Goal: Navigation & Orientation: Find specific page/section

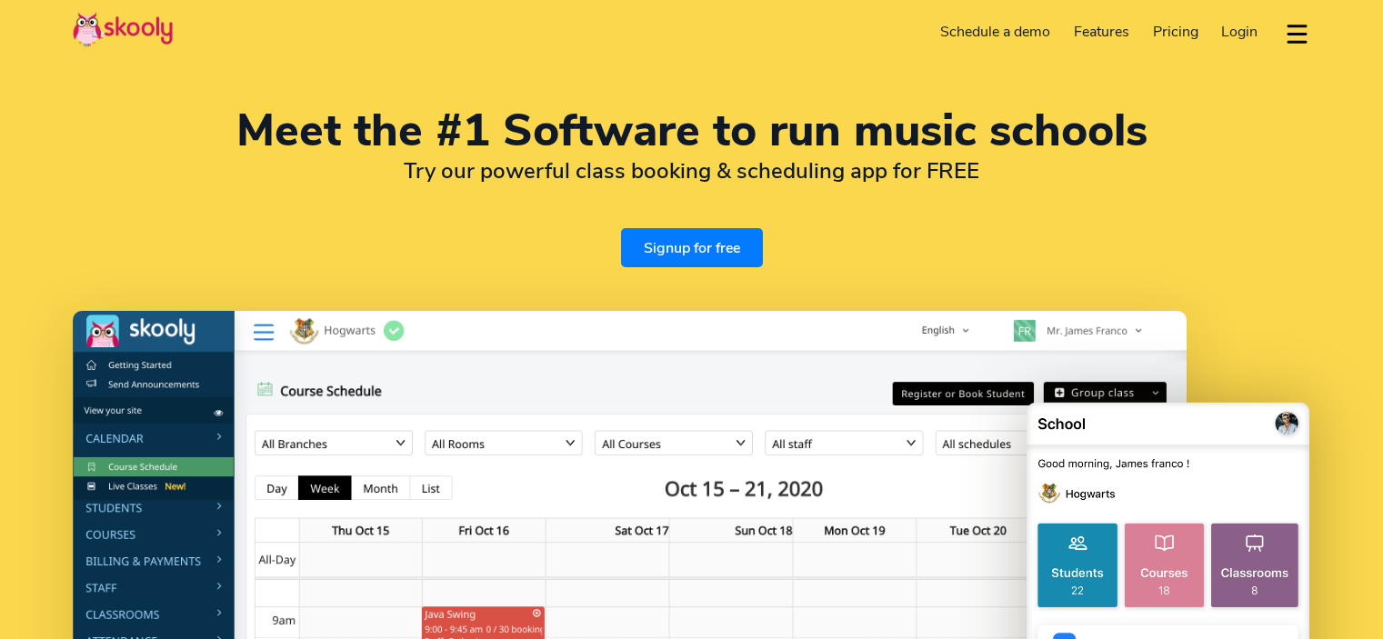
select select "en"
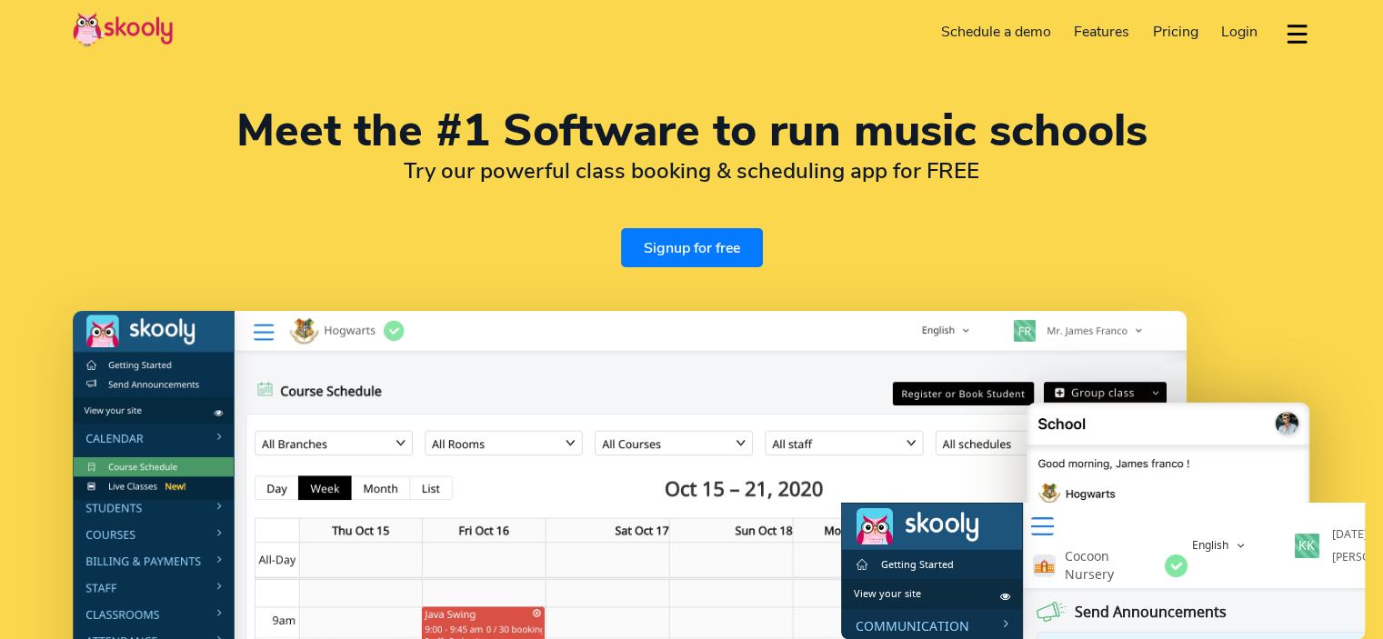
click at [131, 508] on img at bounding box center [630, 620] width 1114 height 619
drag, startPoint x: 131, startPoint y: 508, endPoint x: 1180, endPoint y: 658, distance: 1059.4
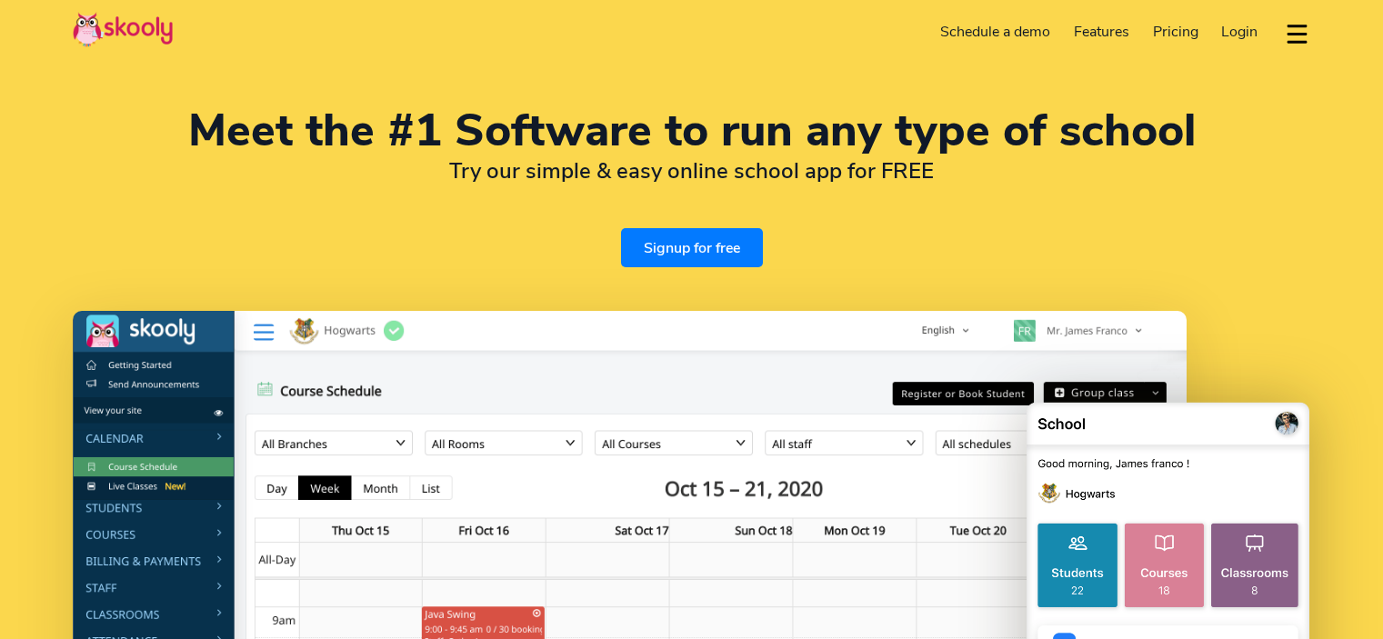
select select "en"
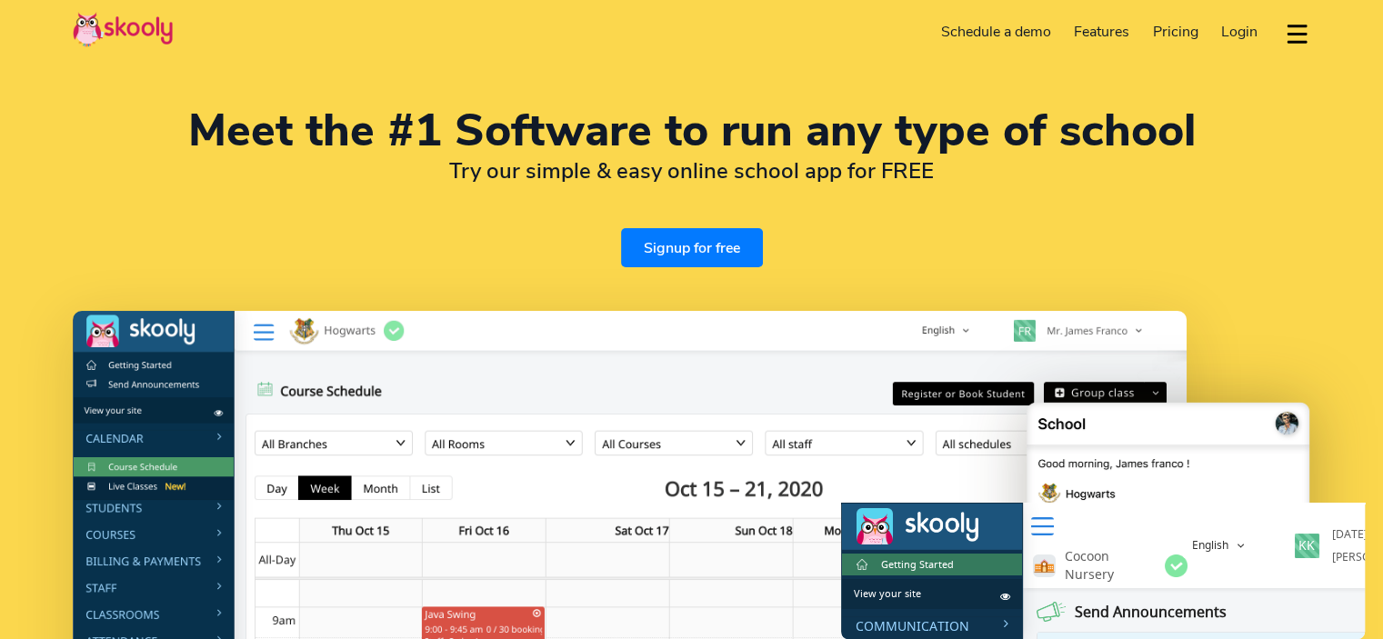
click at [958, 558] on link "Getting Started" at bounding box center [932, 565] width 180 height 22
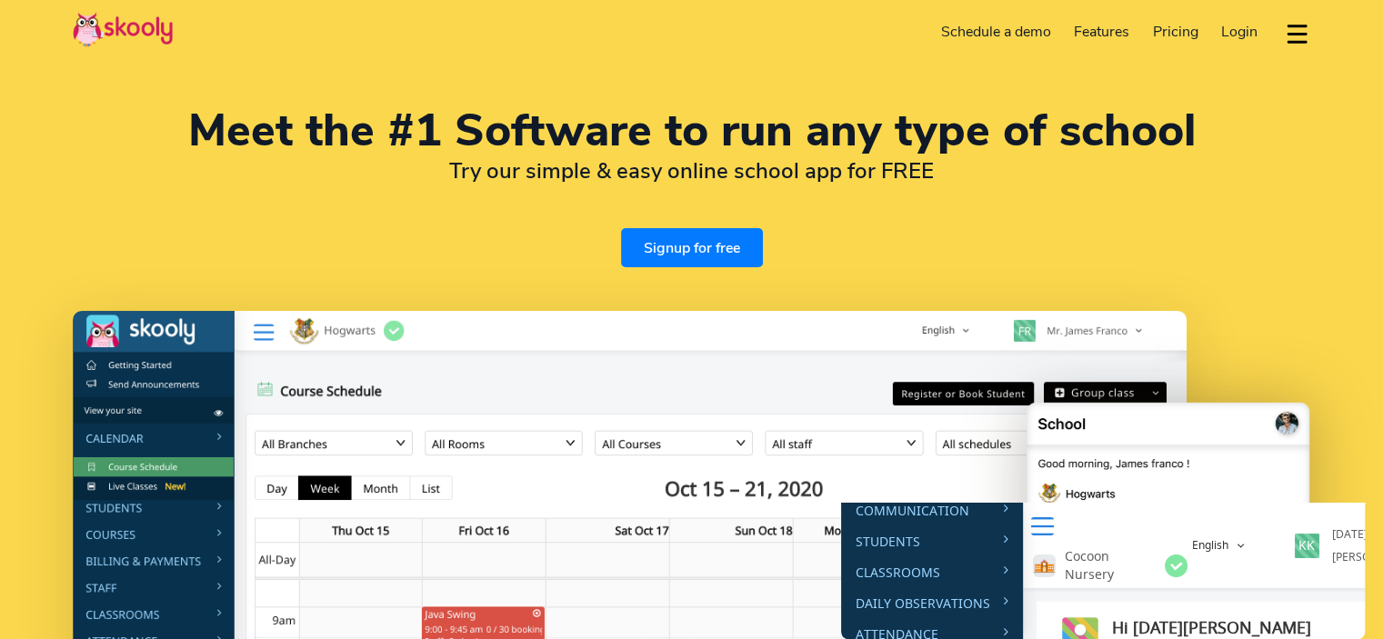
scroll to position [112, 0]
click at [886, 544] on div "Students" at bounding box center [932, 546] width 180 height 18
click at [126, 508] on img at bounding box center [630, 620] width 1114 height 619
click at [217, 501] on img at bounding box center [630, 620] width 1114 height 619
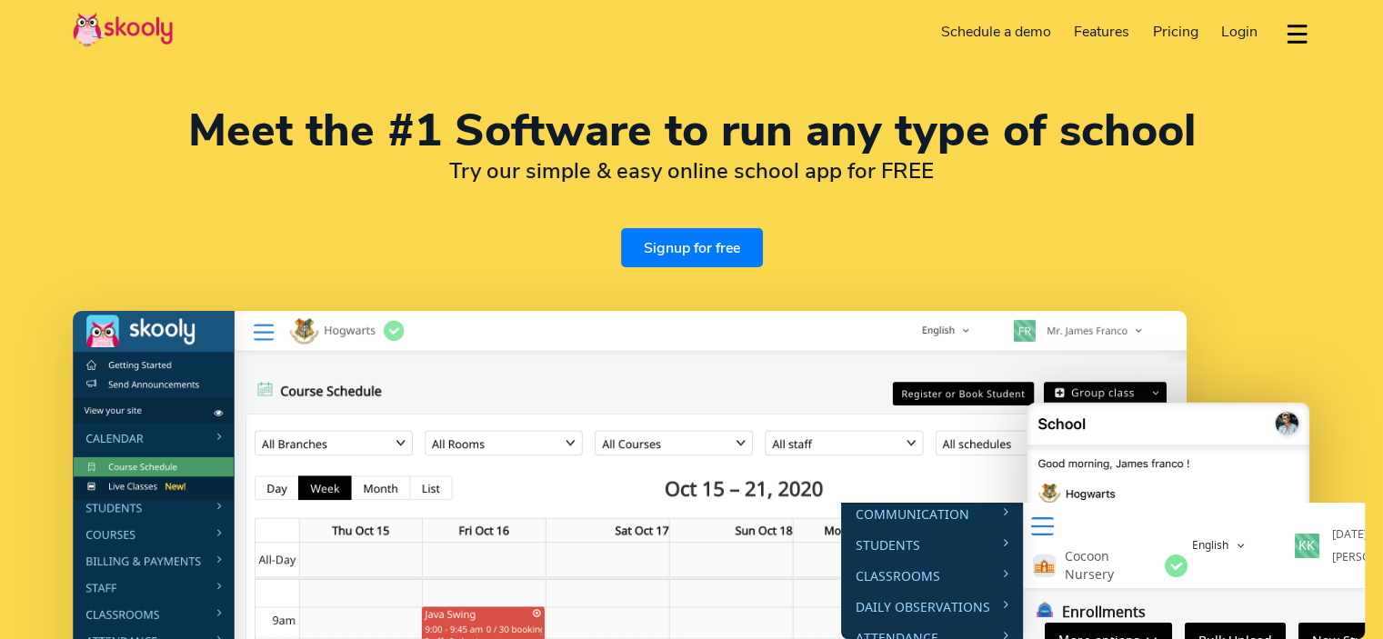
click at [130, 505] on img at bounding box center [630, 620] width 1114 height 619
click at [1233, 34] on span "Login" at bounding box center [1240, 32] width 36 height 20
